Goal: Task Accomplishment & Management: Manage account settings

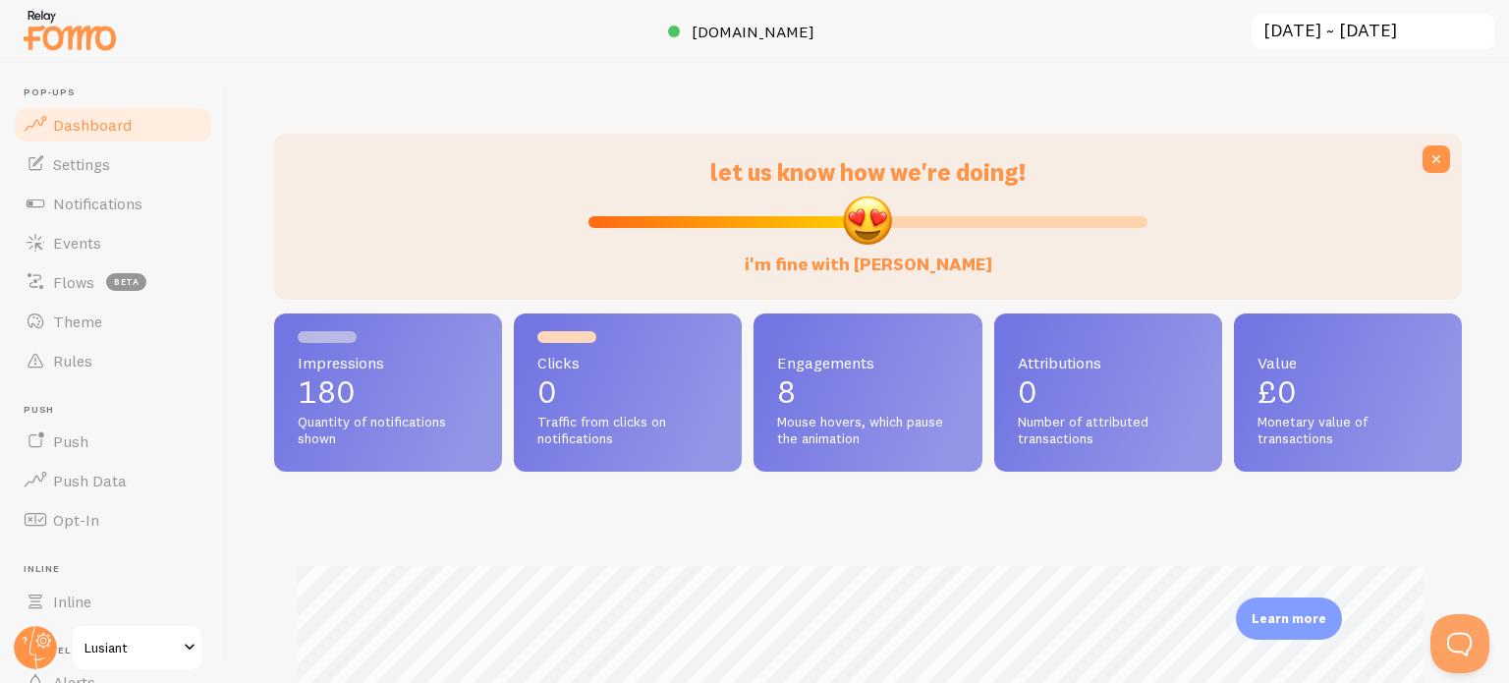
click at [1423, 42] on input "[DATE] ~ [DATE]" at bounding box center [1374, 32] width 248 height 40
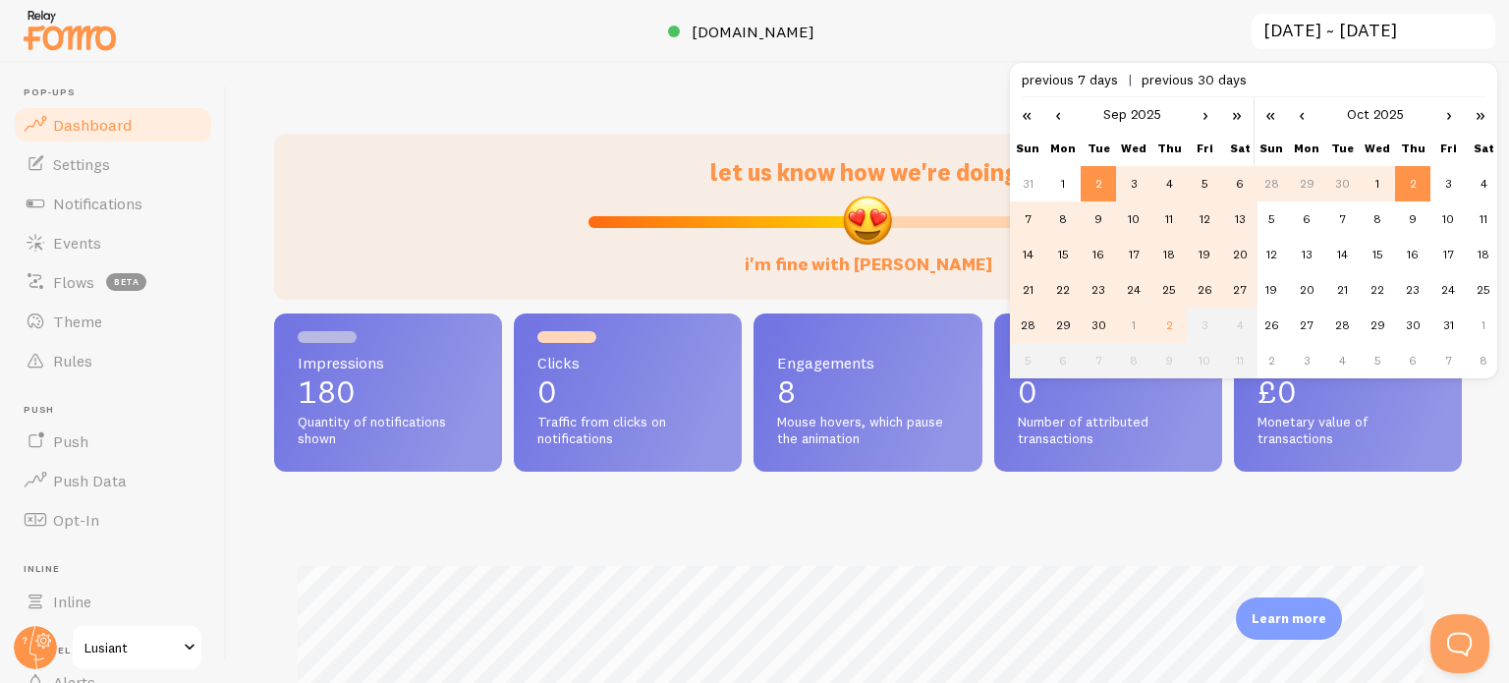
click at [1069, 49] on div at bounding box center [754, 31] width 1509 height 63
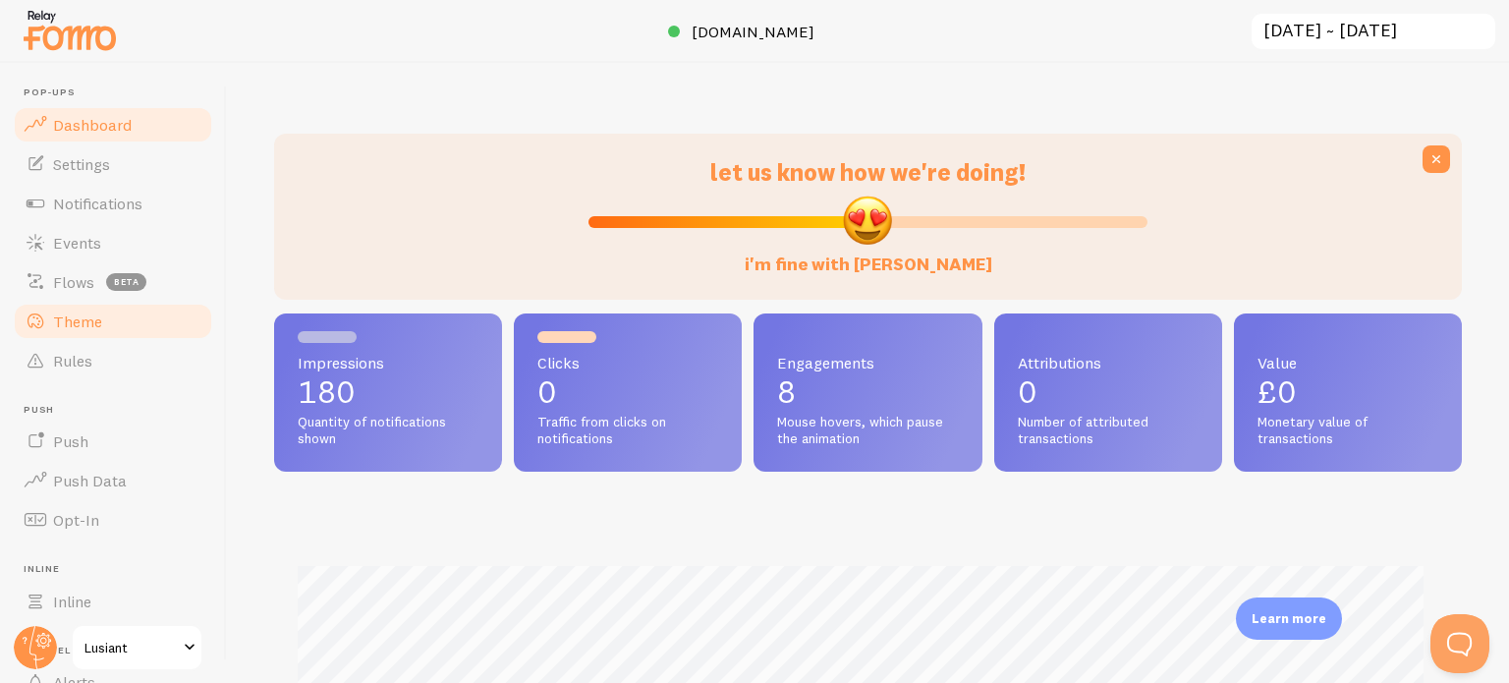
scroll to position [168, 0]
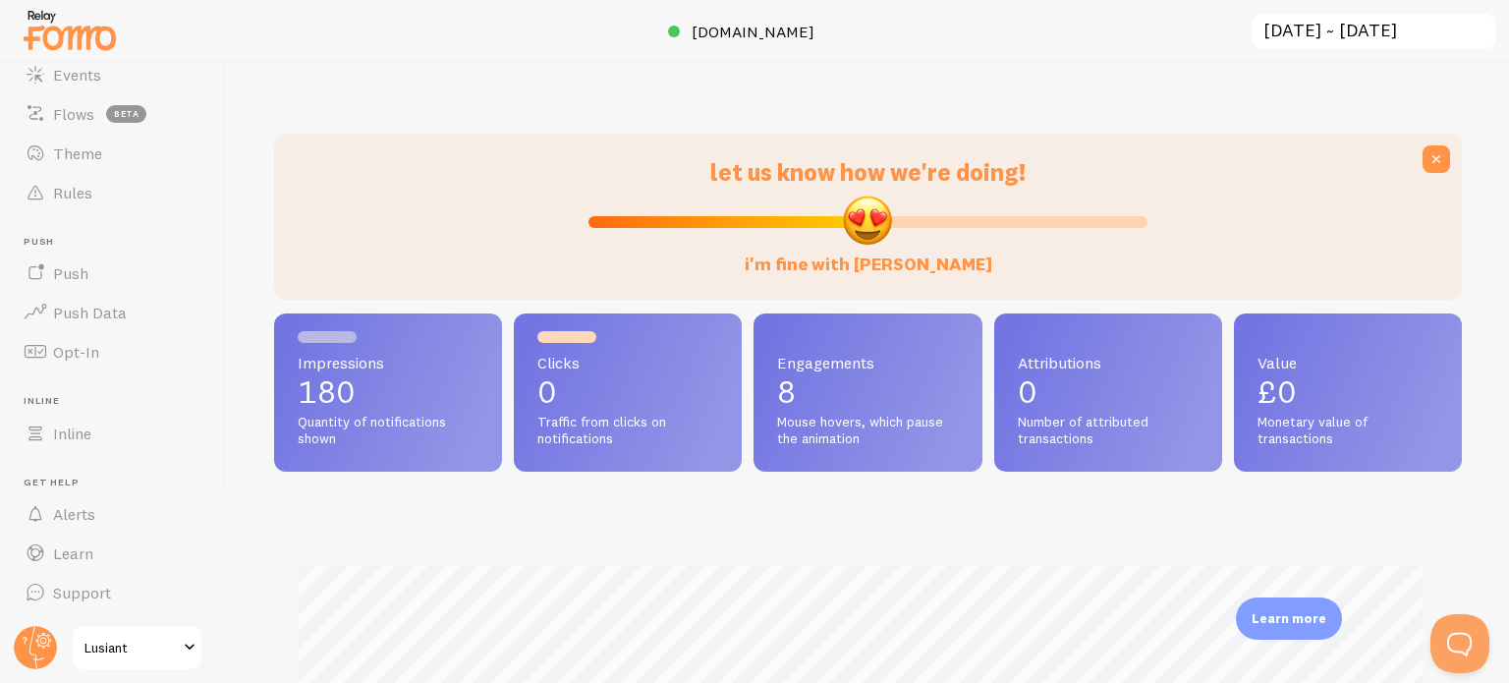
click at [155, 652] on span "Lusiant" at bounding box center [131, 648] width 93 height 24
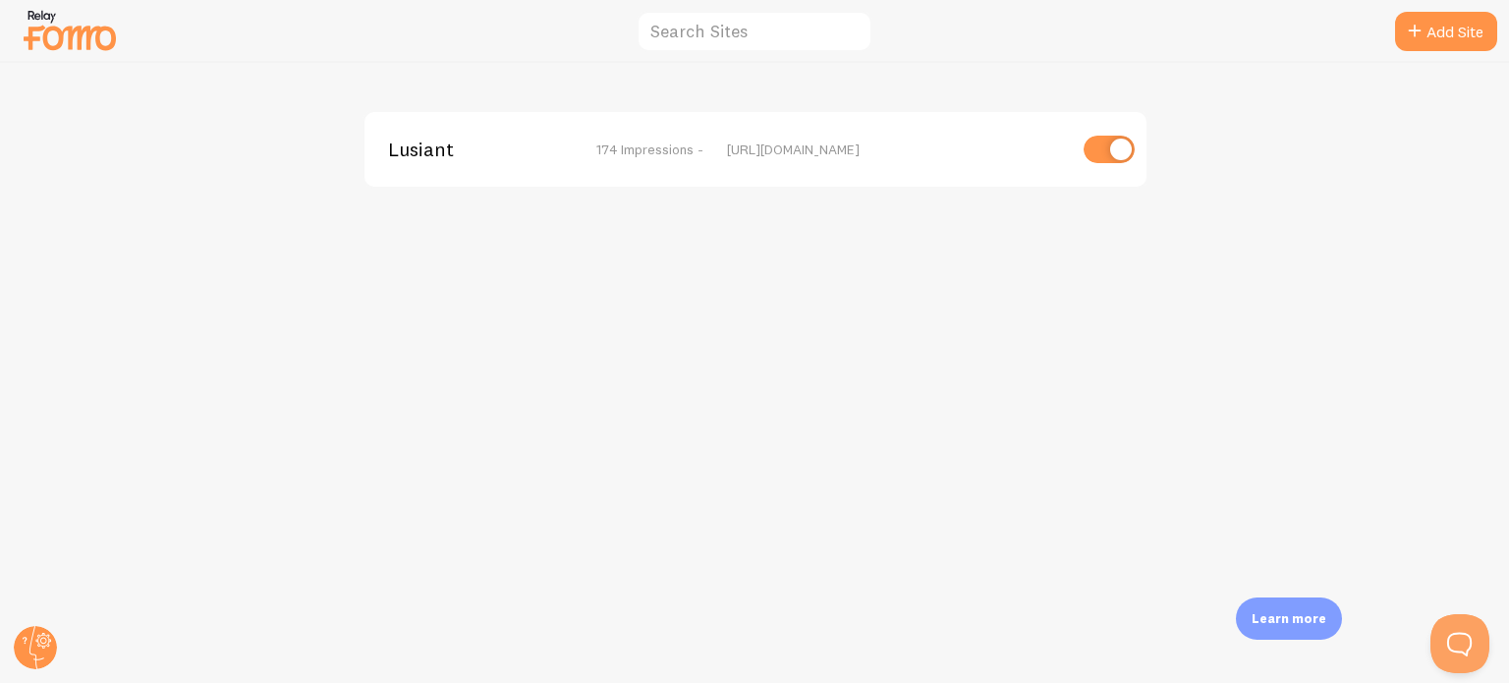
click at [1110, 151] on input "checkbox" at bounding box center [1109, 150] width 51 height 28
click at [58, 31] on img at bounding box center [70, 30] width 98 height 50
click at [1105, 148] on input "checkbox" at bounding box center [1109, 150] width 51 height 28
click at [1127, 148] on input "checkbox" at bounding box center [1109, 150] width 51 height 28
checkbox input "false"
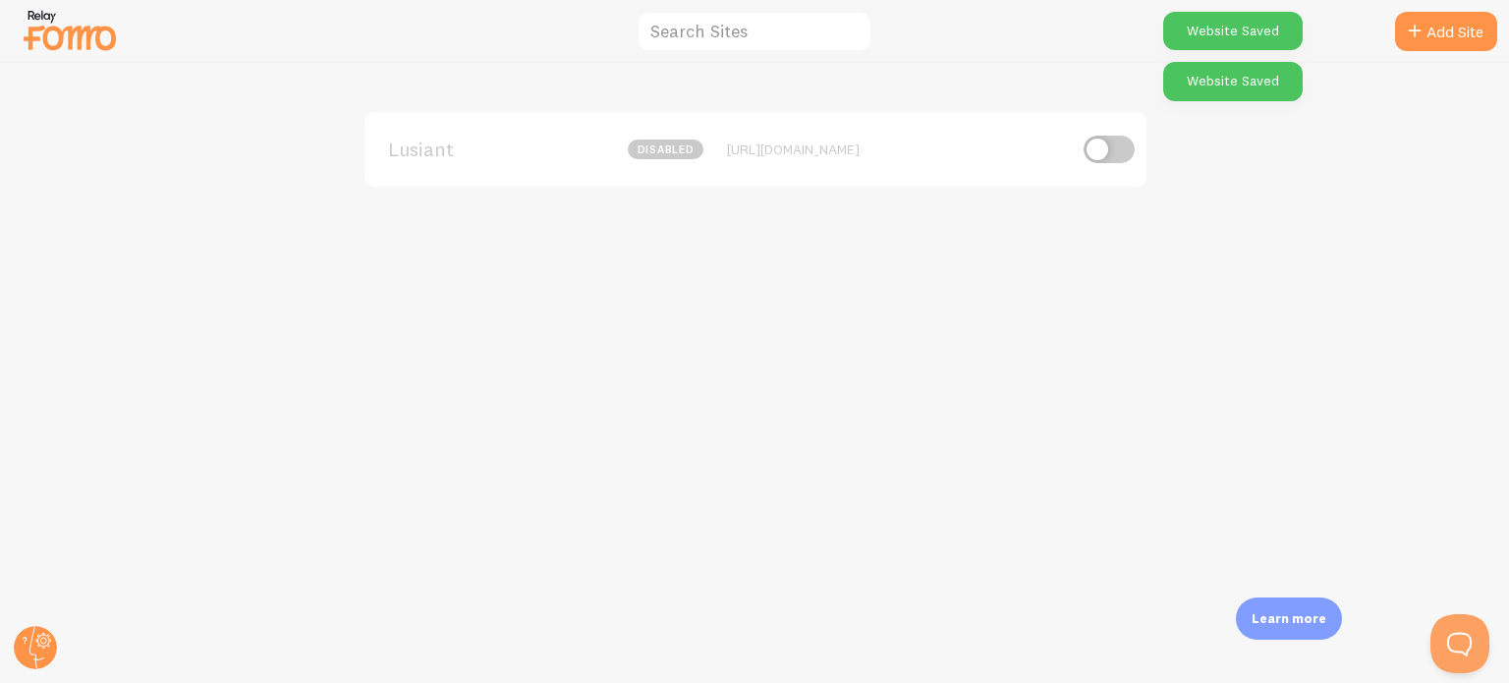
click at [48, 29] on img at bounding box center [70, 30] width 98 height 50
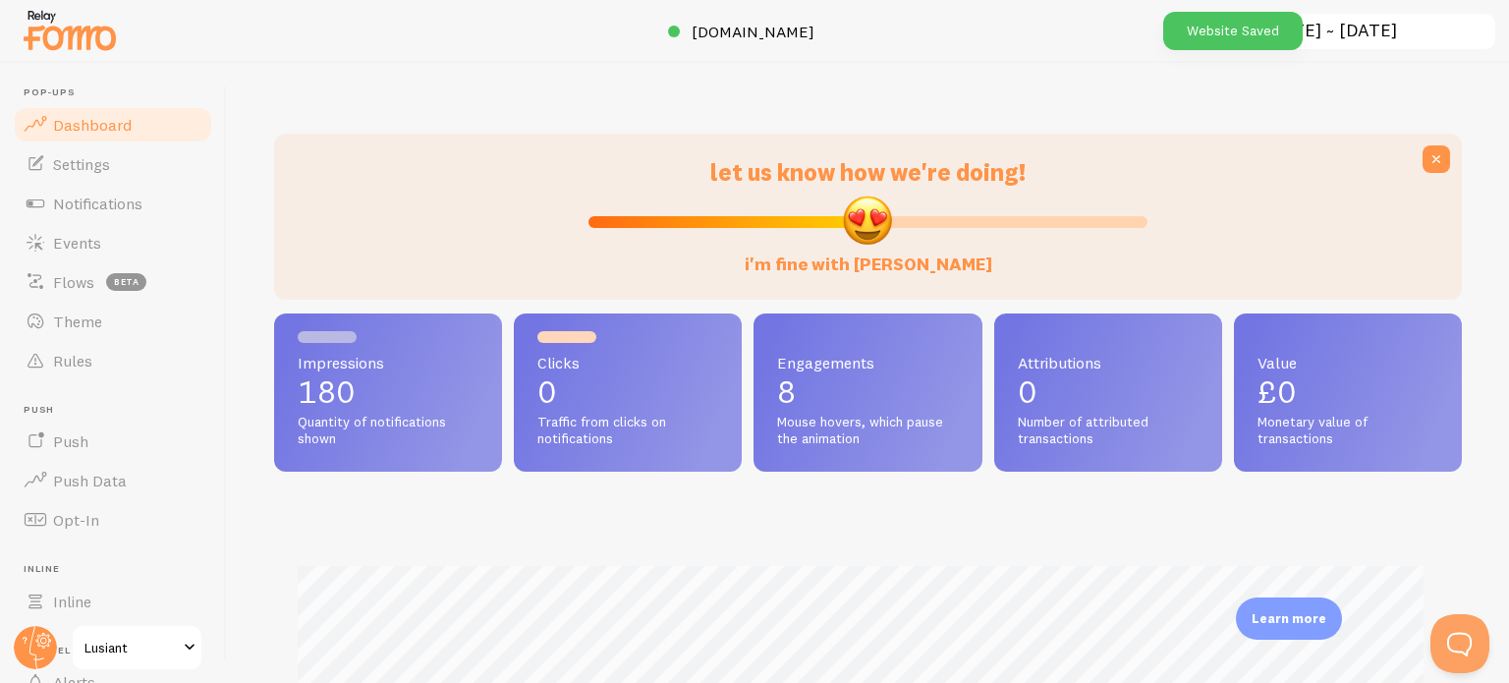
scroll to position [516, 1172]
click at [798, 31] on link "[DOMAIN_NAME]" at bounding box center [754, 32] width 173 height 24
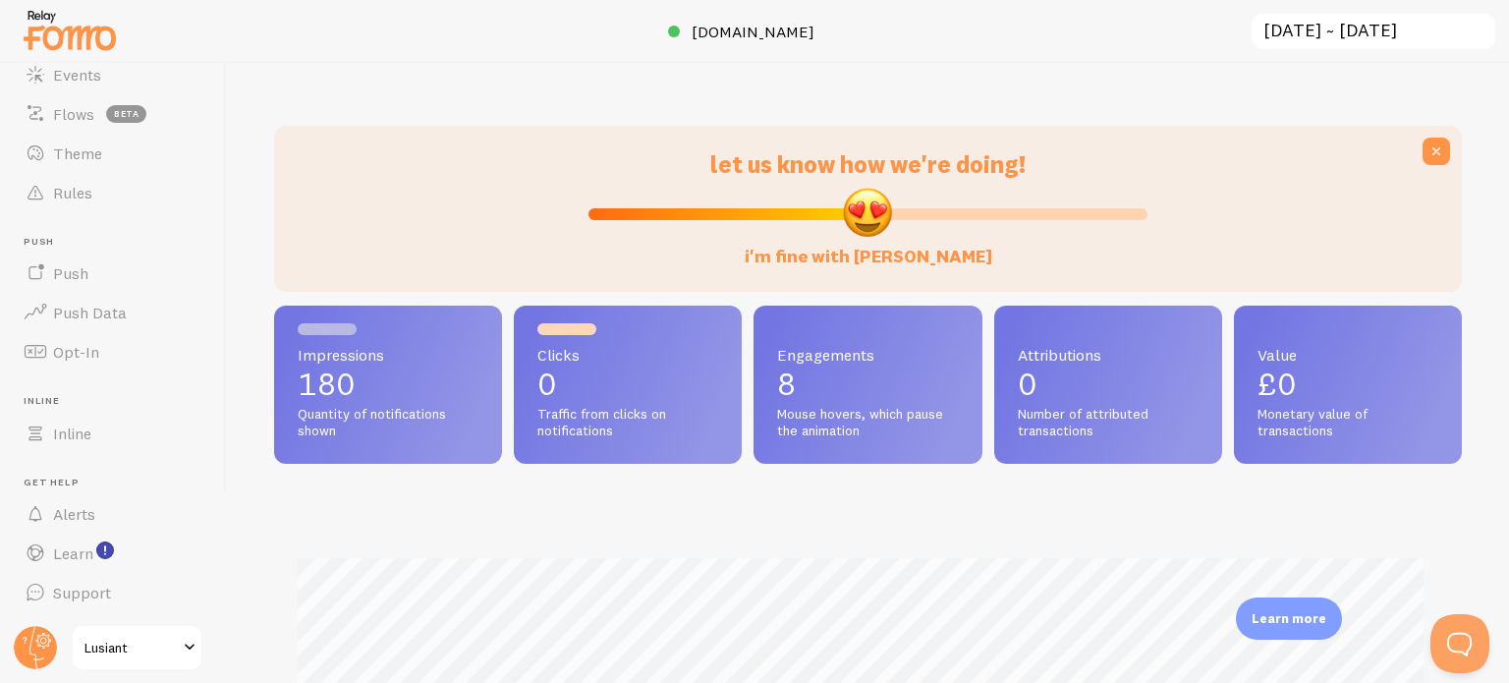
scroll to position [0, 0]
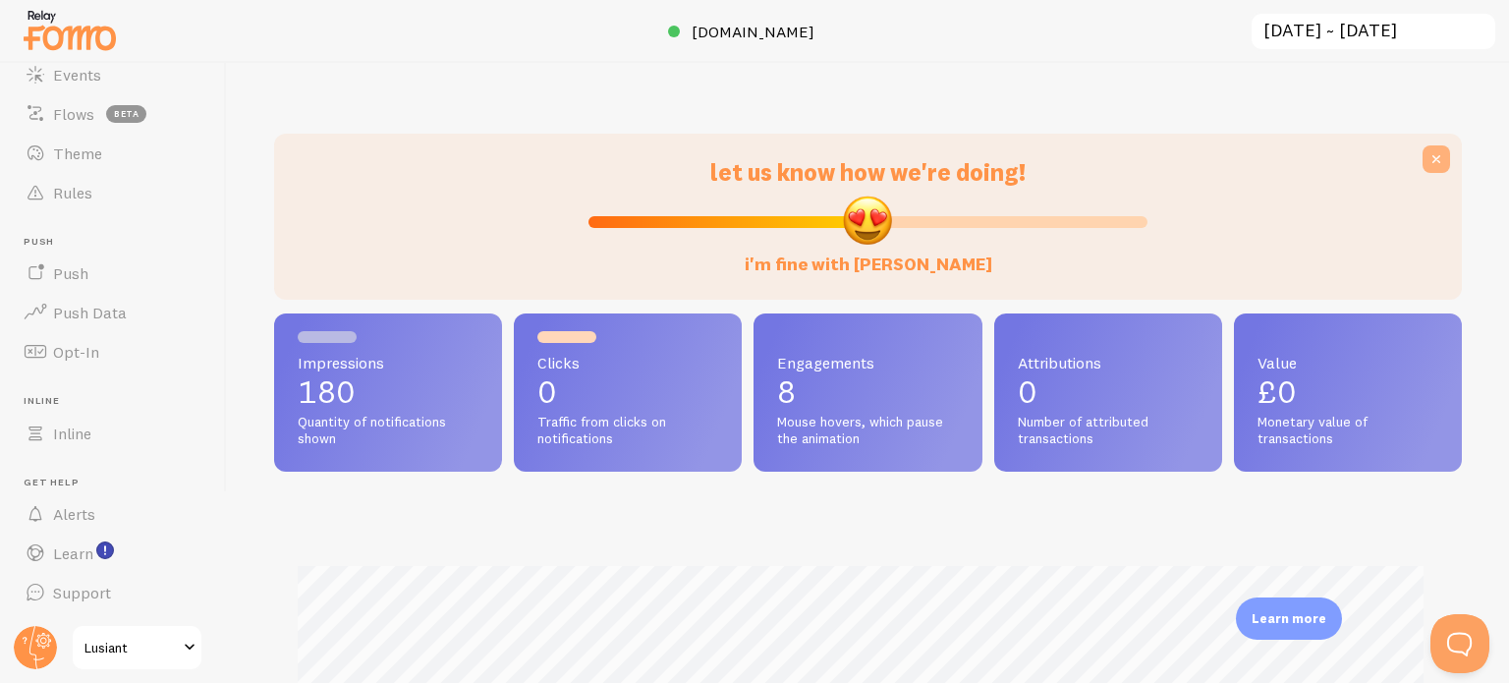
click at [1427, 159] on icon at bounding box center [1437, 159] width 20 height 20
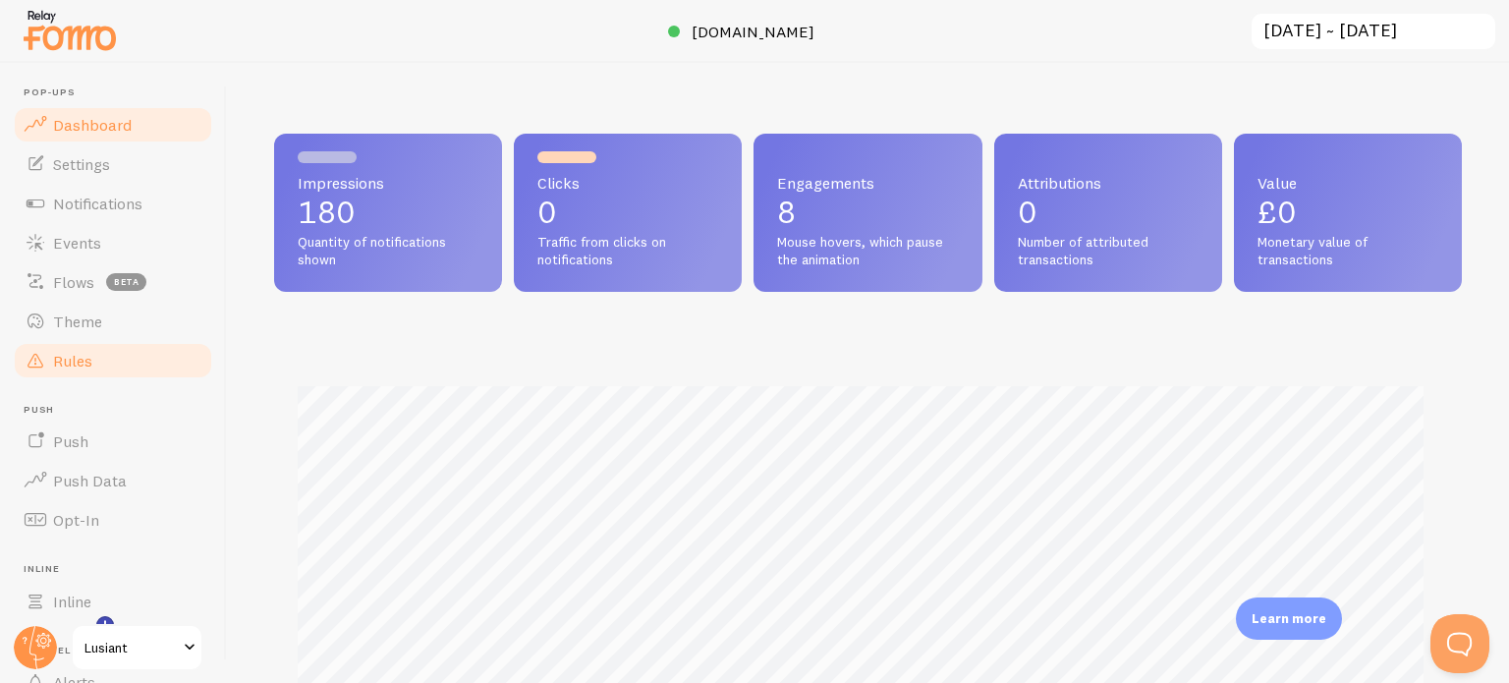
scroll to position [982163, 981506]
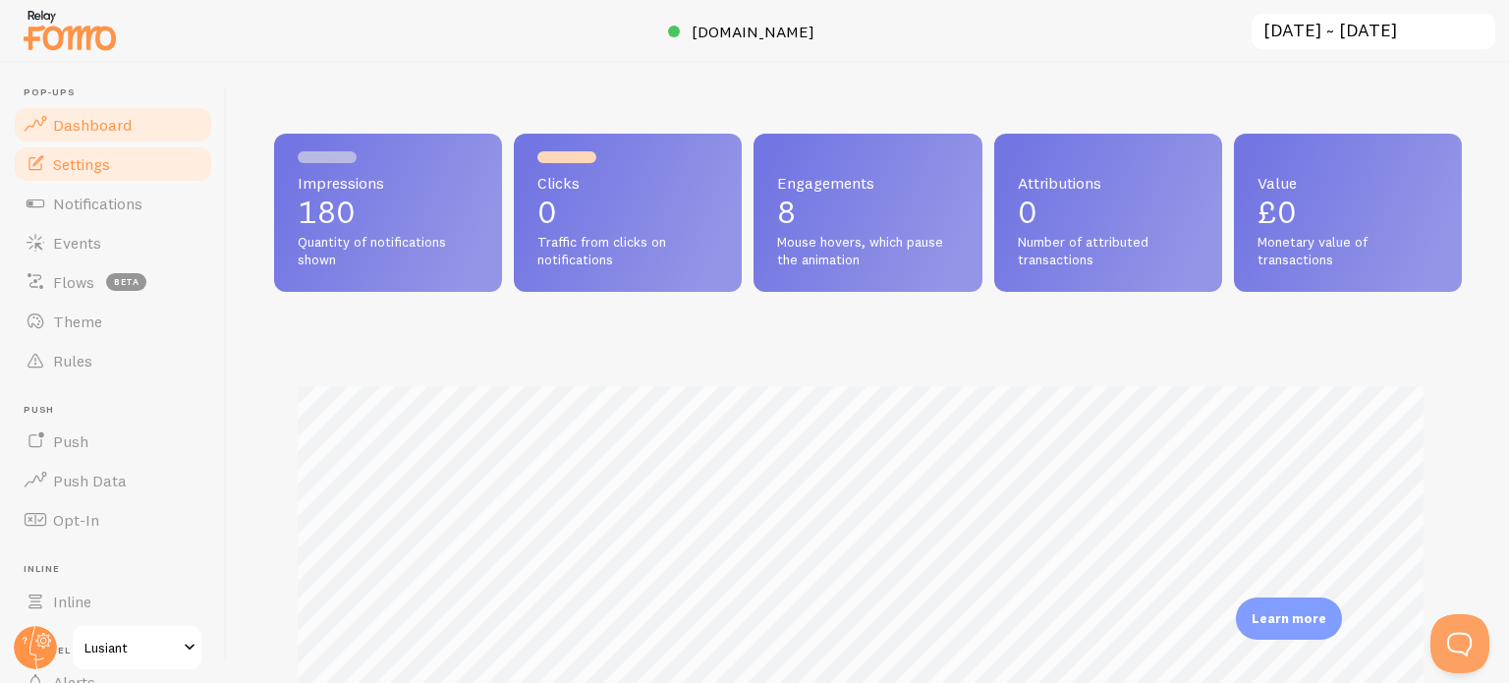
click at [114, 178] on link "Settings" at bounding box center [113, 163] width 202 height 39
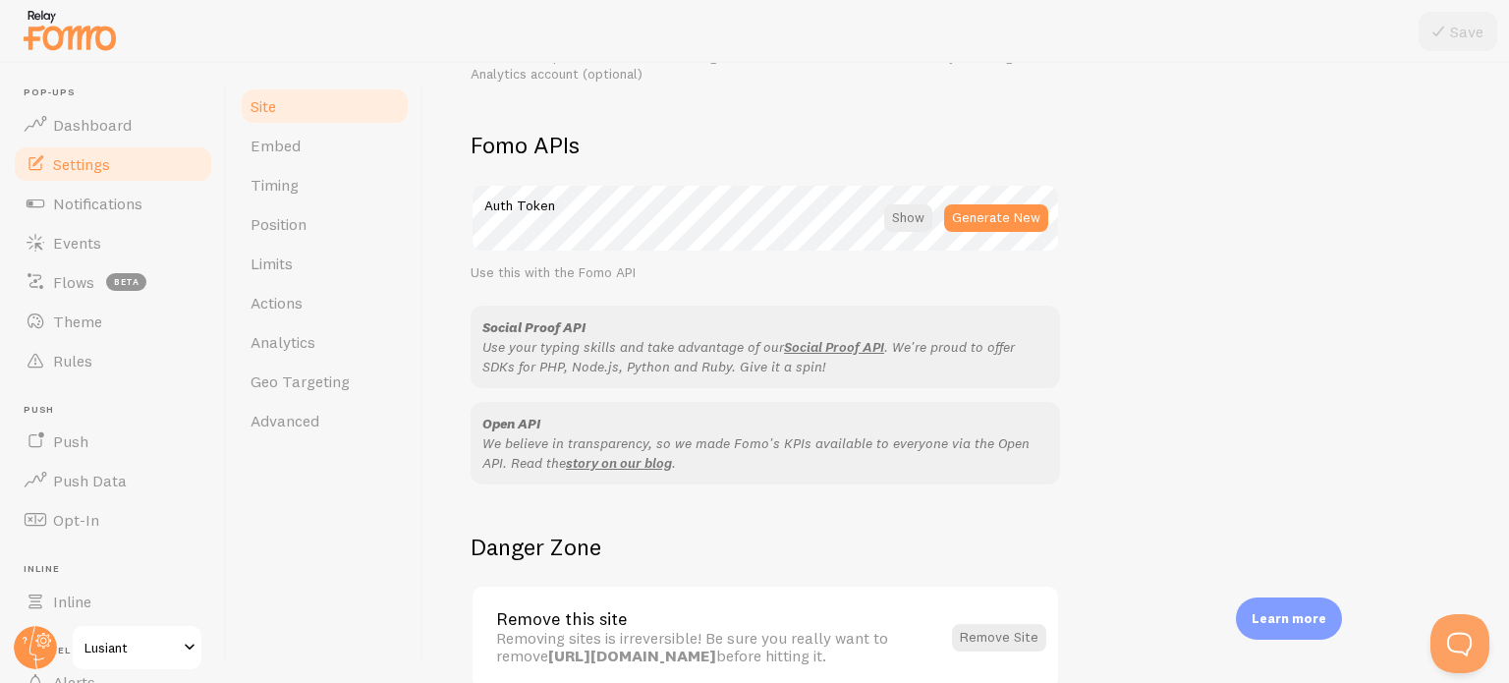
scroll to position [1170, 0]
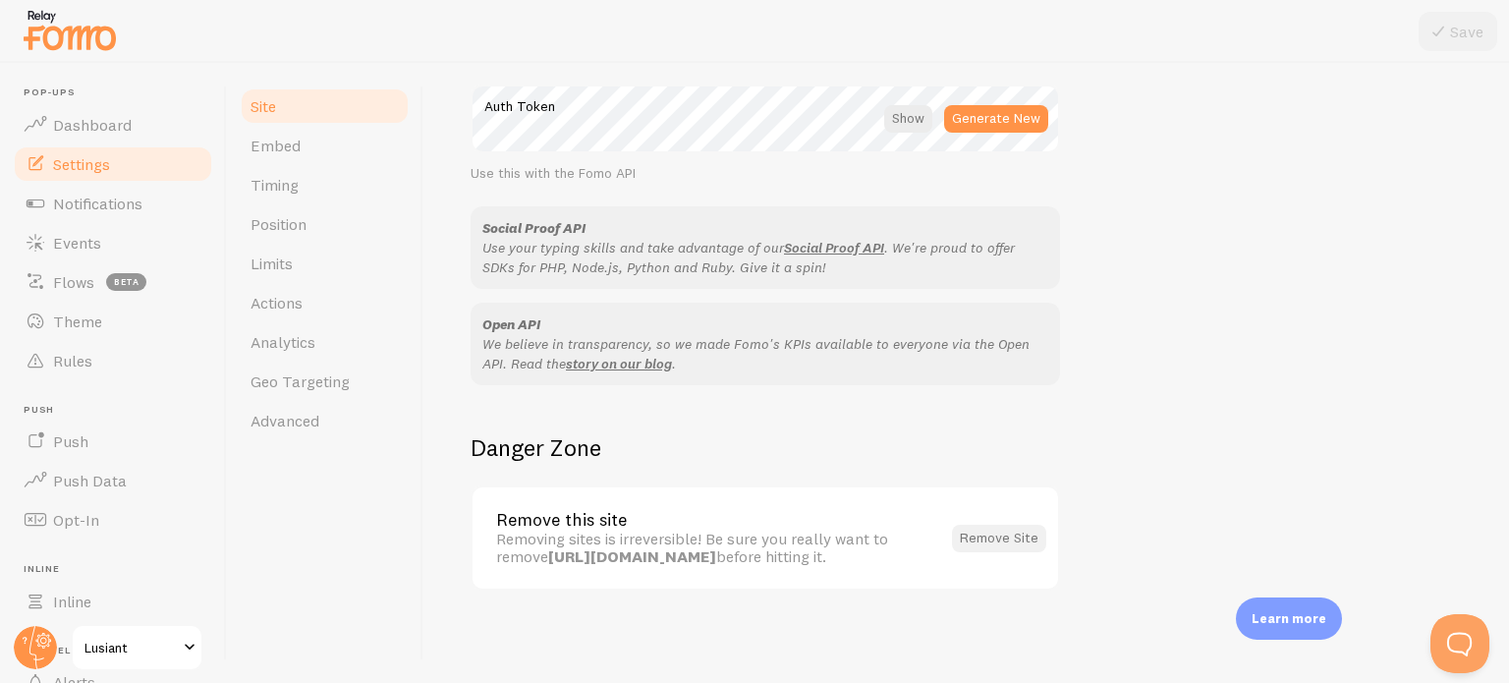
click at [987, 534] on button "Remove Site" at bounding box center [999, 539] width 94 height 28
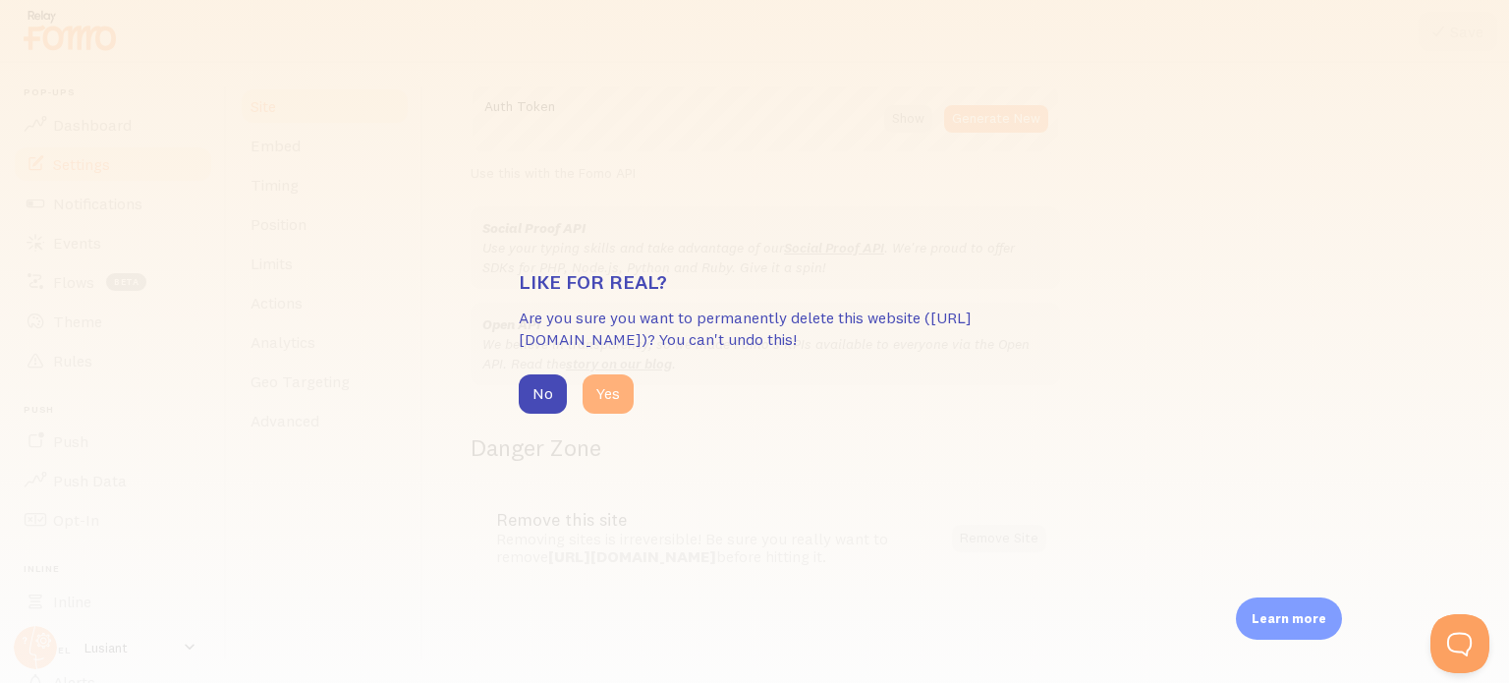
click at [588, 396] on button "Yes" at bounding box center [608, 393] width 51 height 39
